Goal: Task Accomplishment & Management: Use online tool/utility

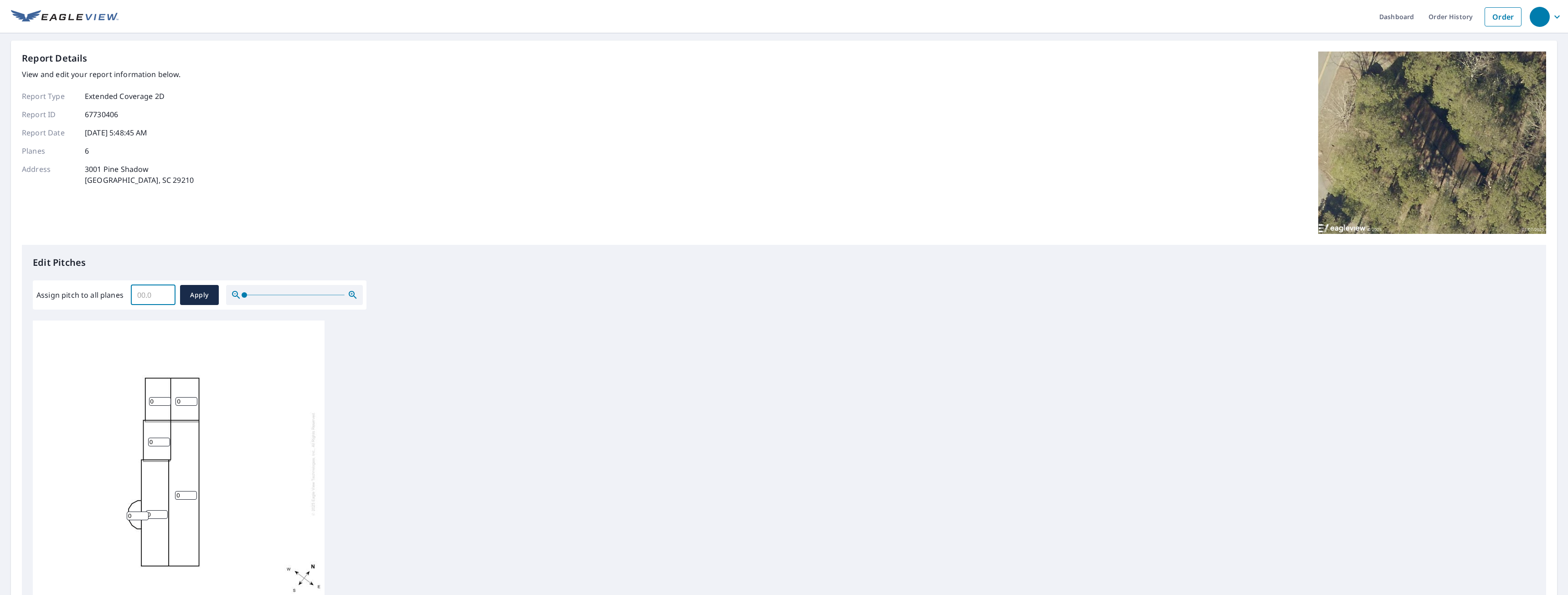
click at [145, 294] on input "Assign pitch to all planes" at bounding box center [154, 295] width 45 height 25
type input "6"
click at [203, 293] on span "Apply" at bounding box center [199, 295] width 24 height 11
type input "6"
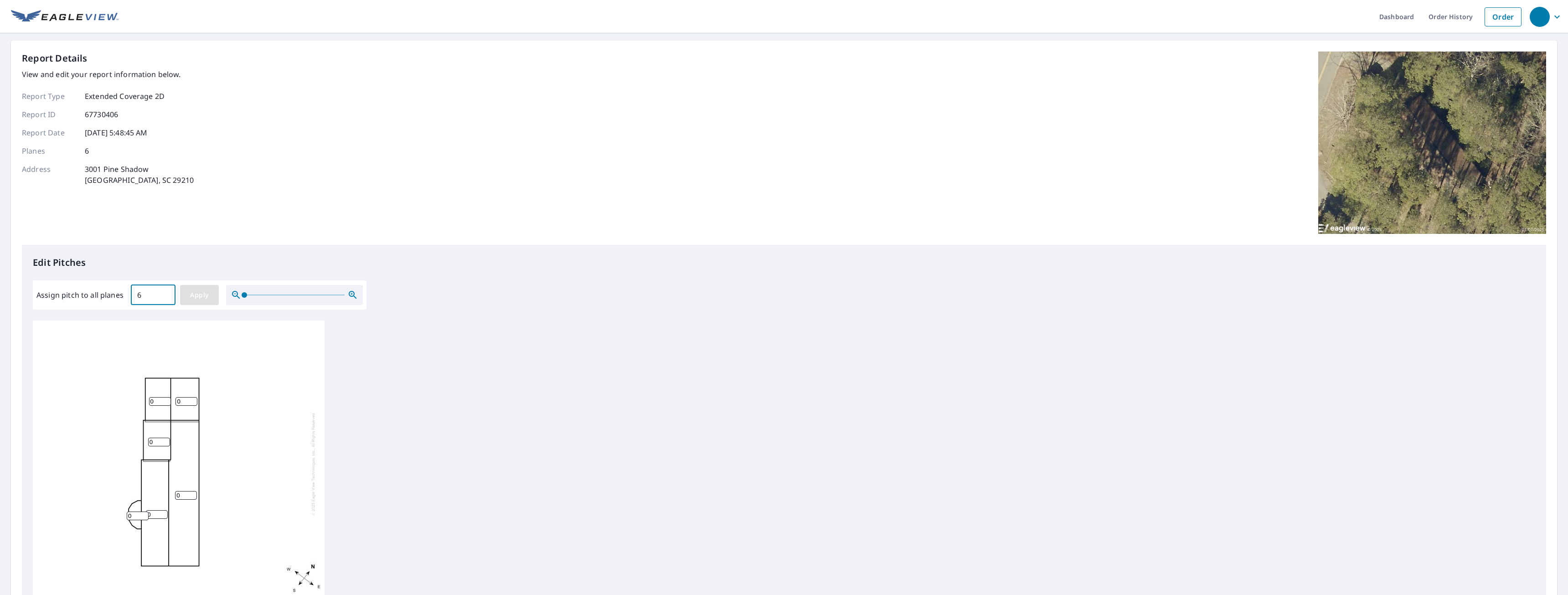
type input "6"
click at [204, 296] on span "Apply" at bounding box center [199, 295] width 24 height 11
drag, startPoint x: 132, startPoint y: 515, endPoint x: 118, endPoint y: 516, distance: 14.0
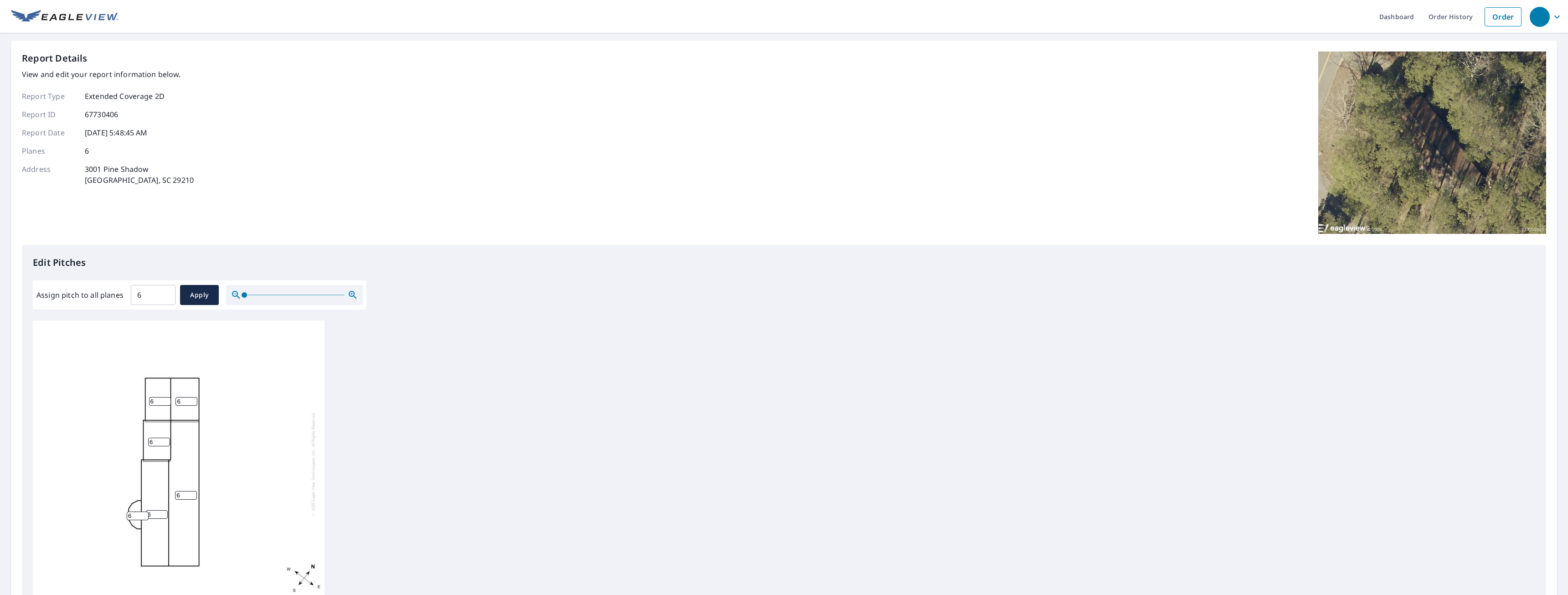
click at [118, 516] on div "6 6 6 6 6 6" at bounding box center [179, 464] width 292 height 286
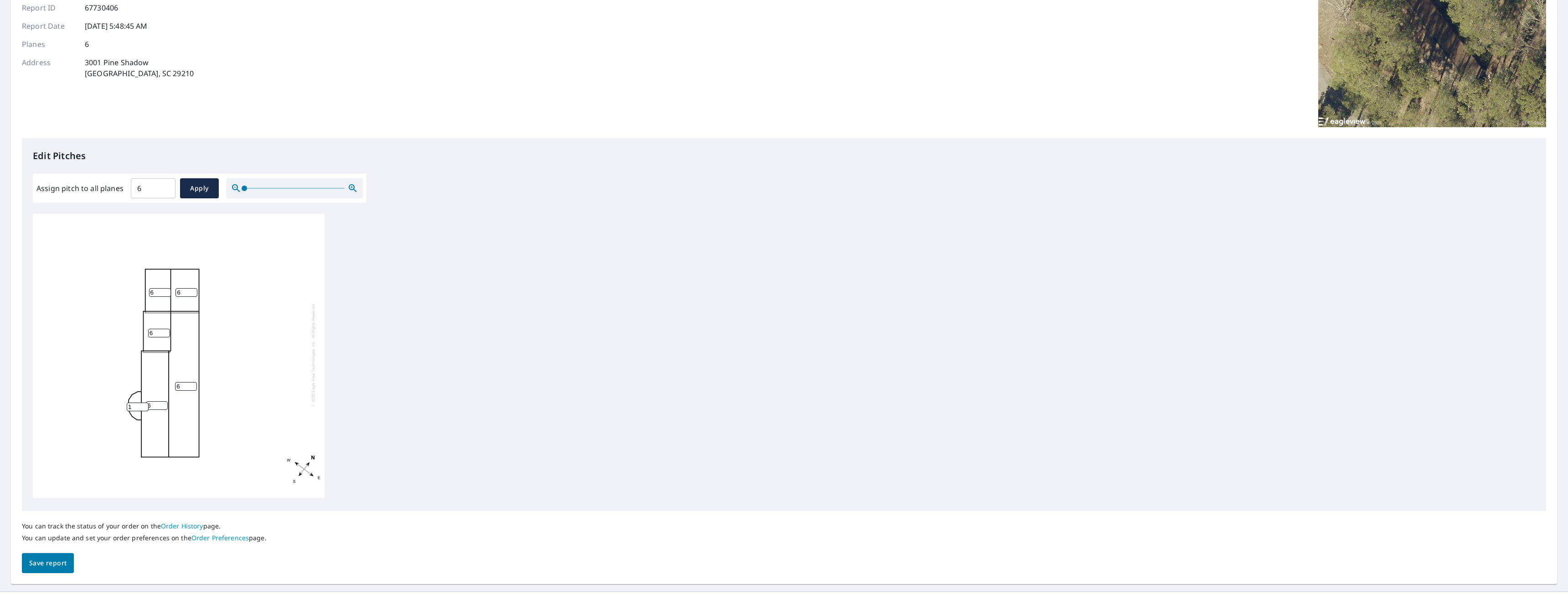
scroll to position [119, 0]
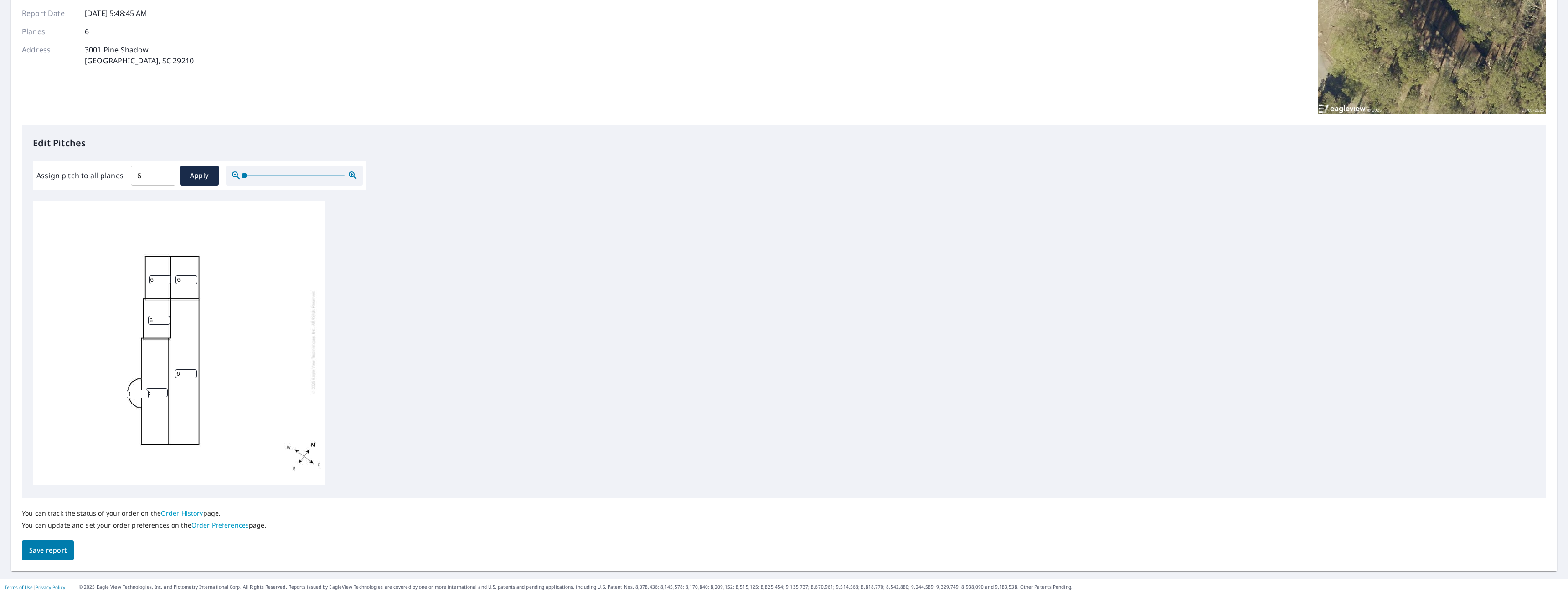
type input "1"
click at [60, 548] on span "Save report" at bounding box center [48, 551] width 37 height 11
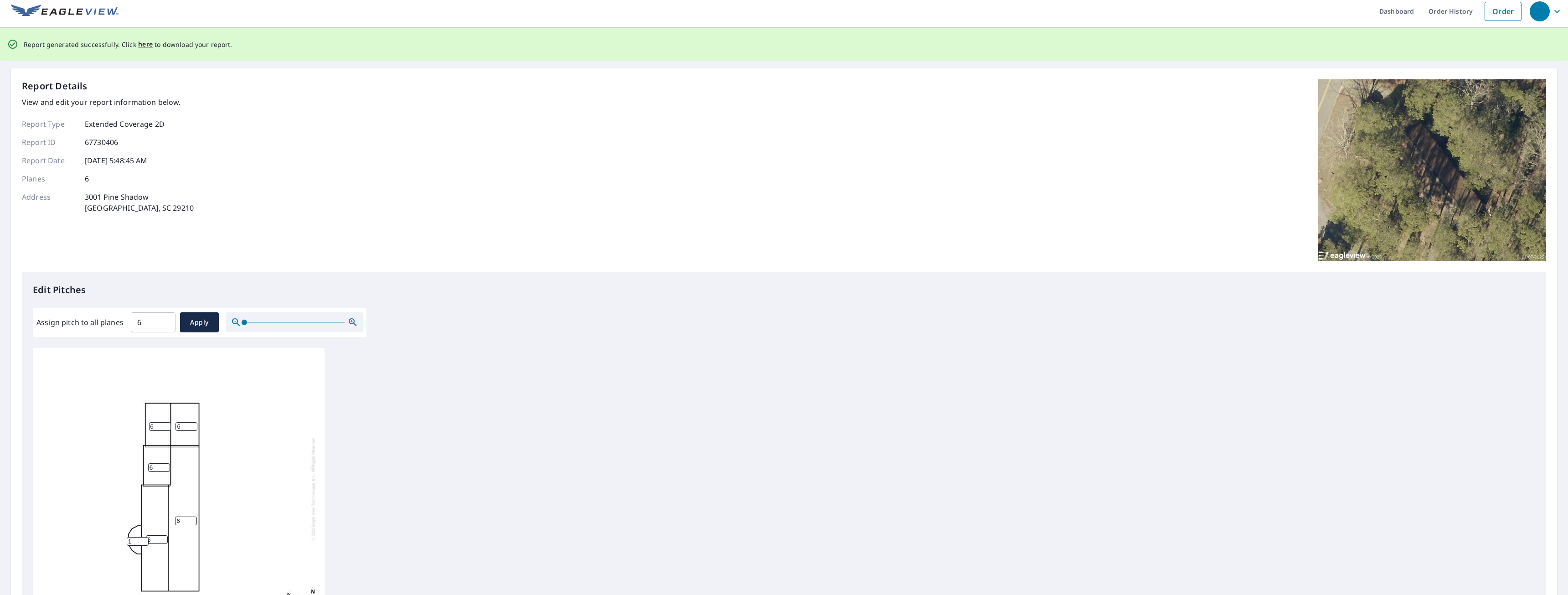
scroll to position [0, 0]
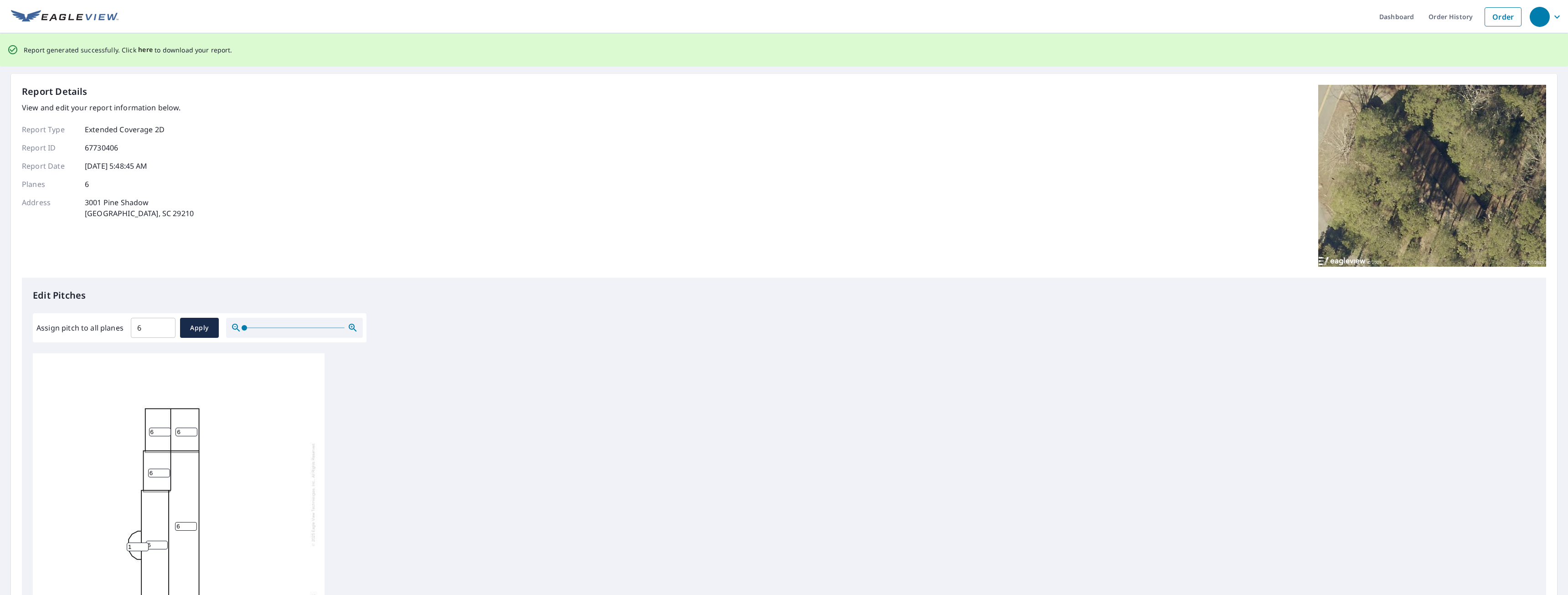
click at [145, 51] on span "here" at bounding box center [145, 50] width 15 height 11
